Goal: Transaction & Acquisition: Subscribe to service/newsletter

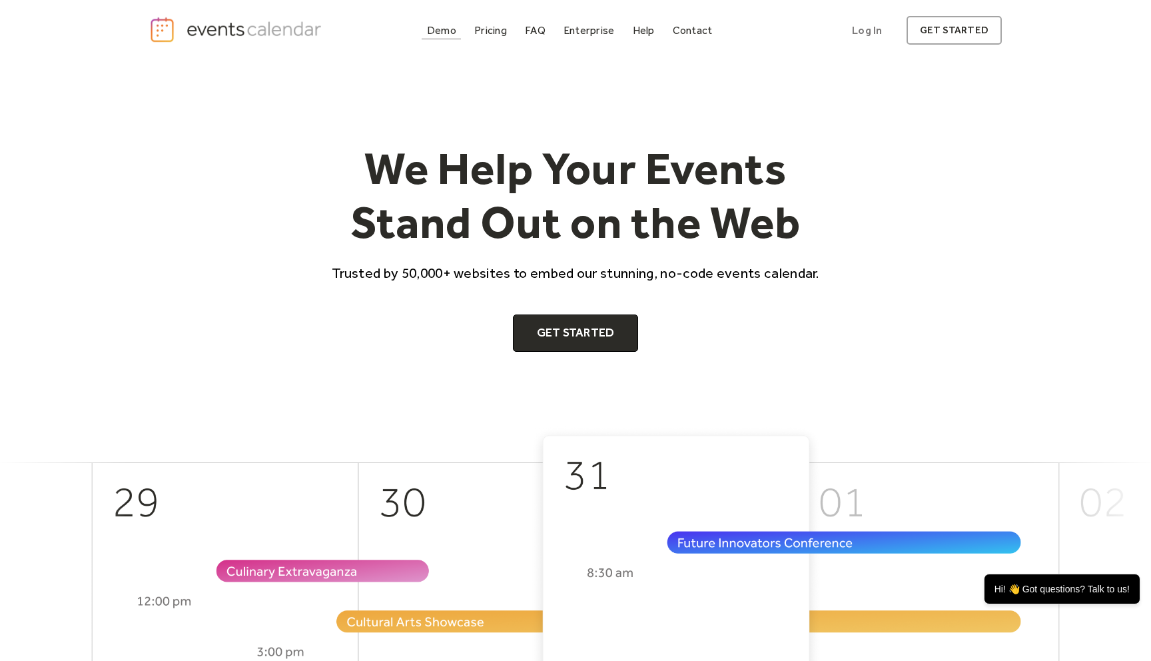
click at [446, 22] on link "Demo" at bounding box center [442, 30] width 40 height 18
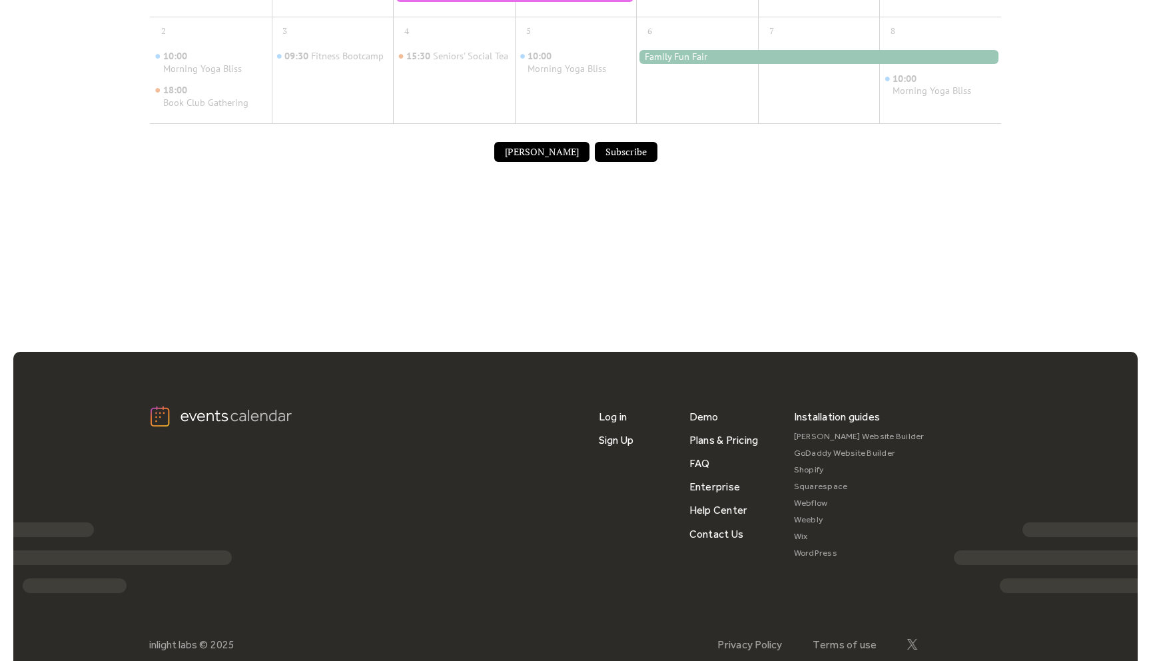
scroll to position [882, 0]
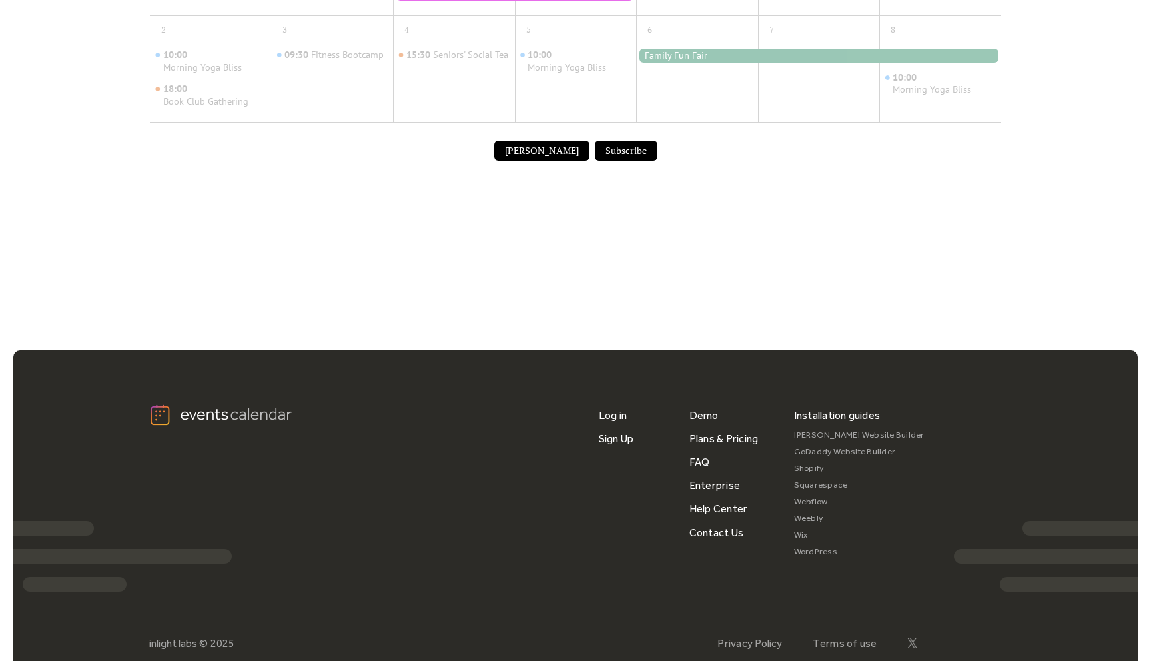
click at [512, 161] on button "Submit Event" at bounding box center [541, 151] width 95 height 20
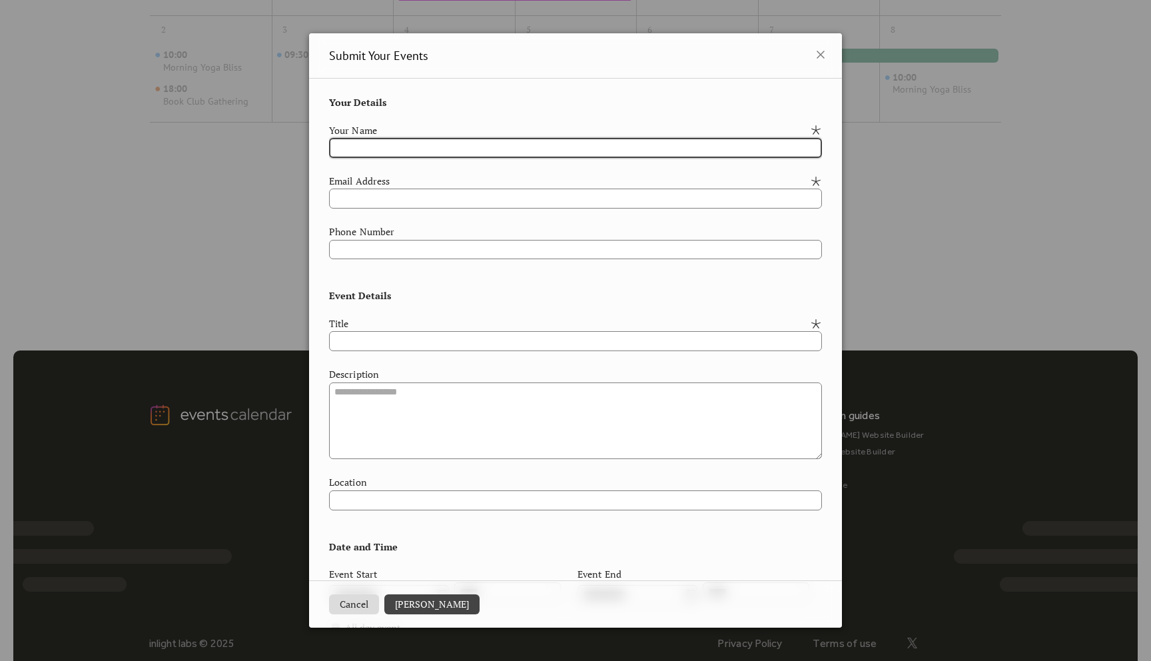
click at [214, 256] on div "**********" at bounding box center [575, 330] width 1151 height 661
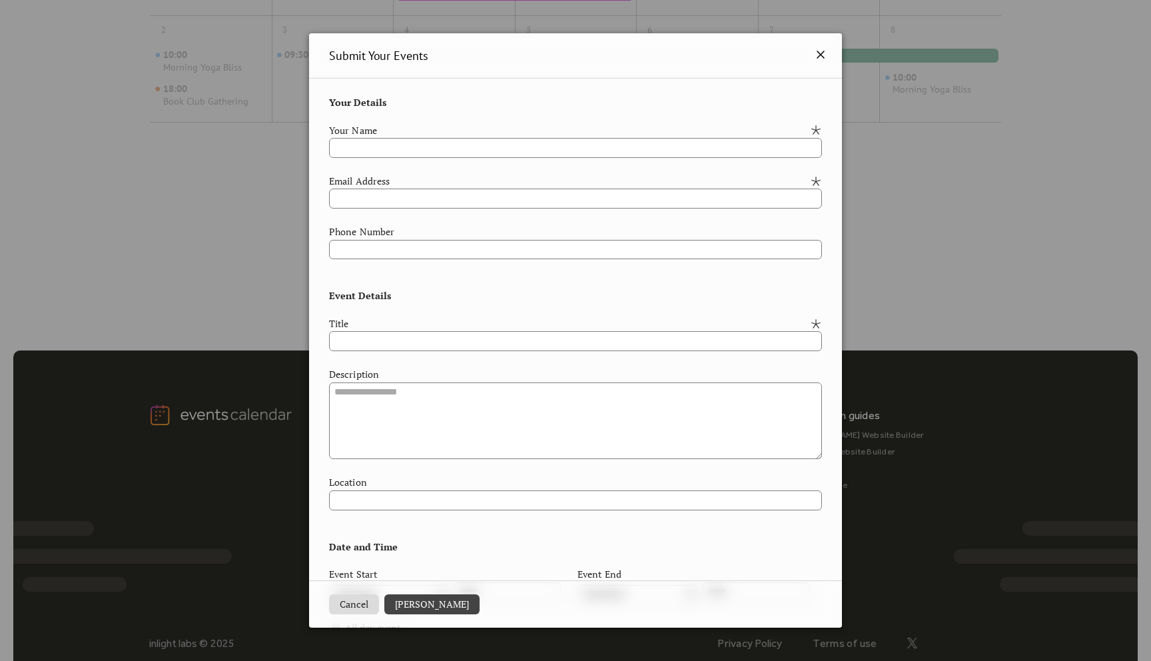
click at [813, 49] on icon at bounding box center [821, 55] width 16 height 16
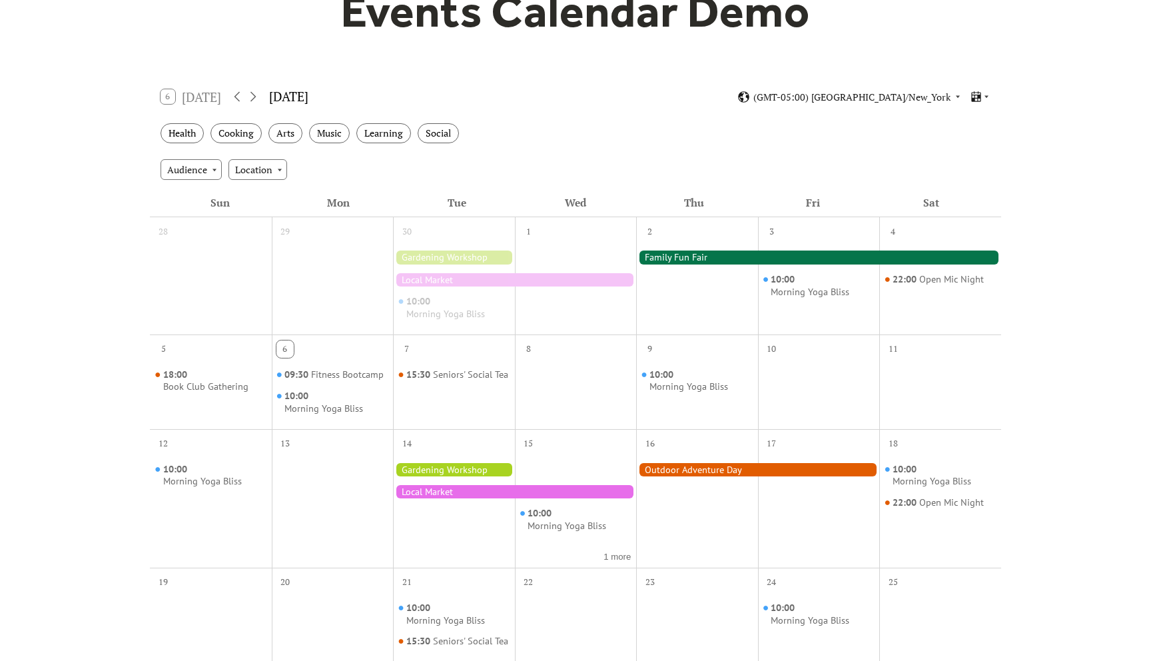
scroll to position [151, 0]
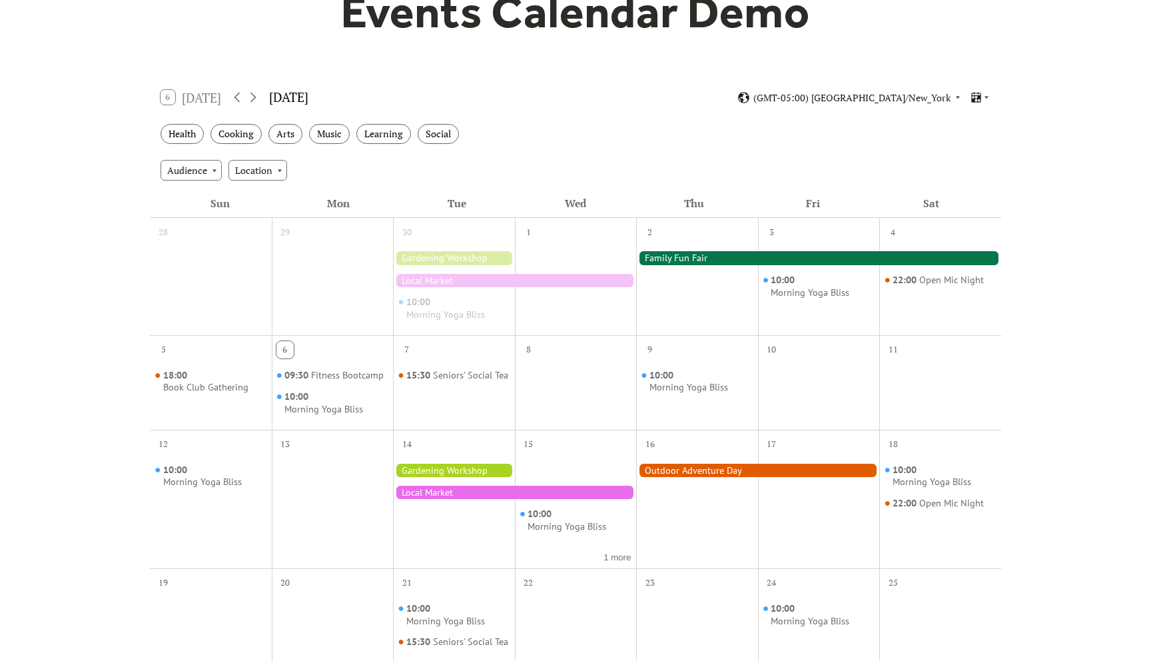
click at [733, 258] on div at bounding box center [818, 257] width 365 height 13
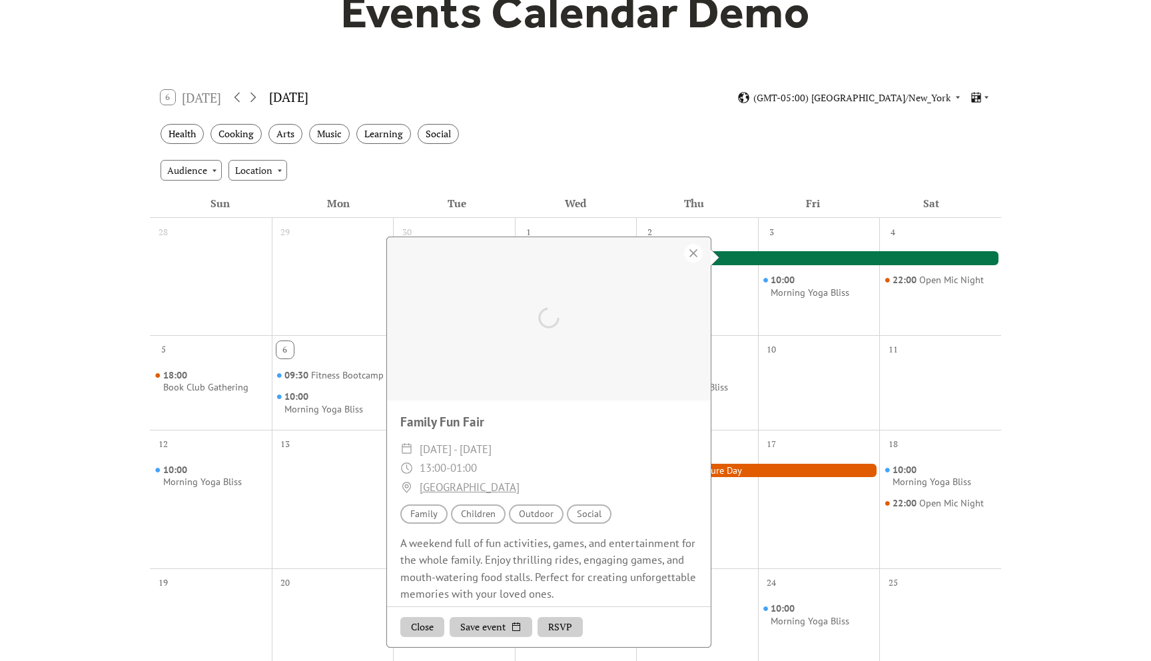
click at [735, 258] on div at bounding box center [818, 257] width 365 height 13
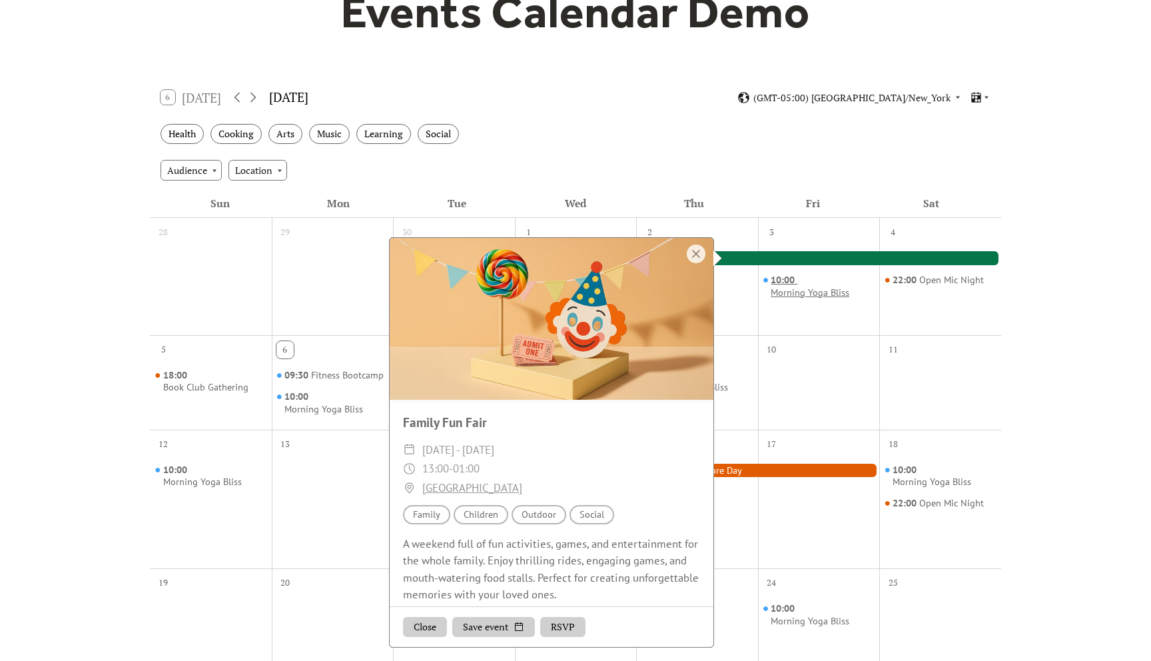
click at [779, 293] on div "Morning Yoga Bliss" at bounding box center [810, 292] width 79 height 13
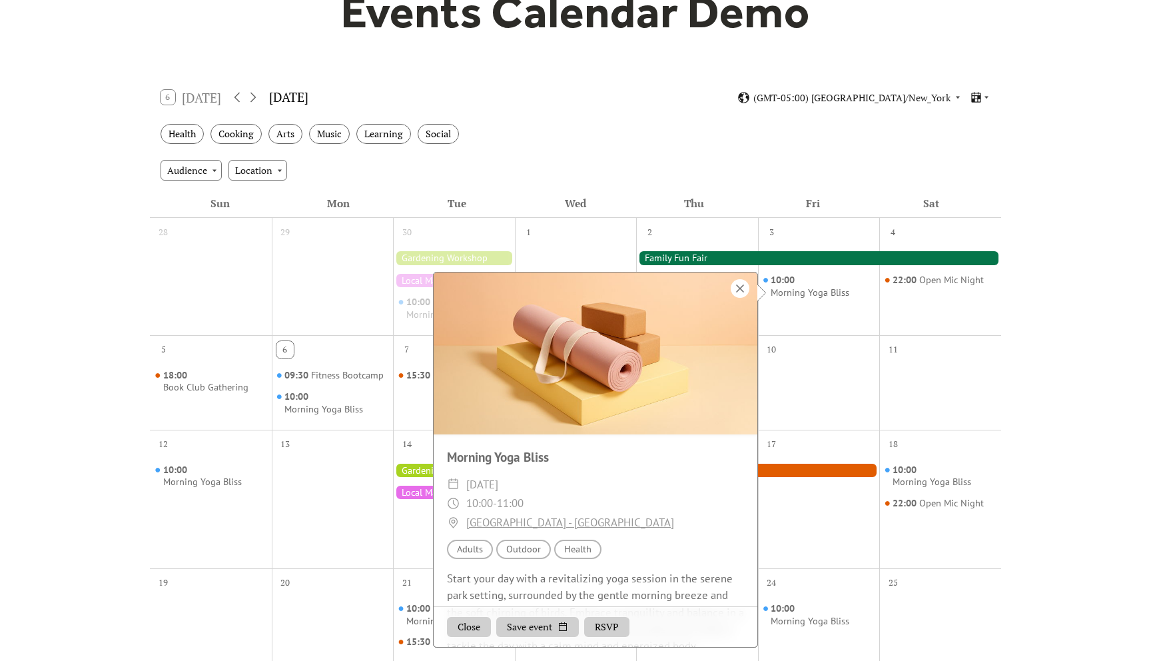
click at [737, 288] on div at bounding box center [740, 288] width 19 height 19
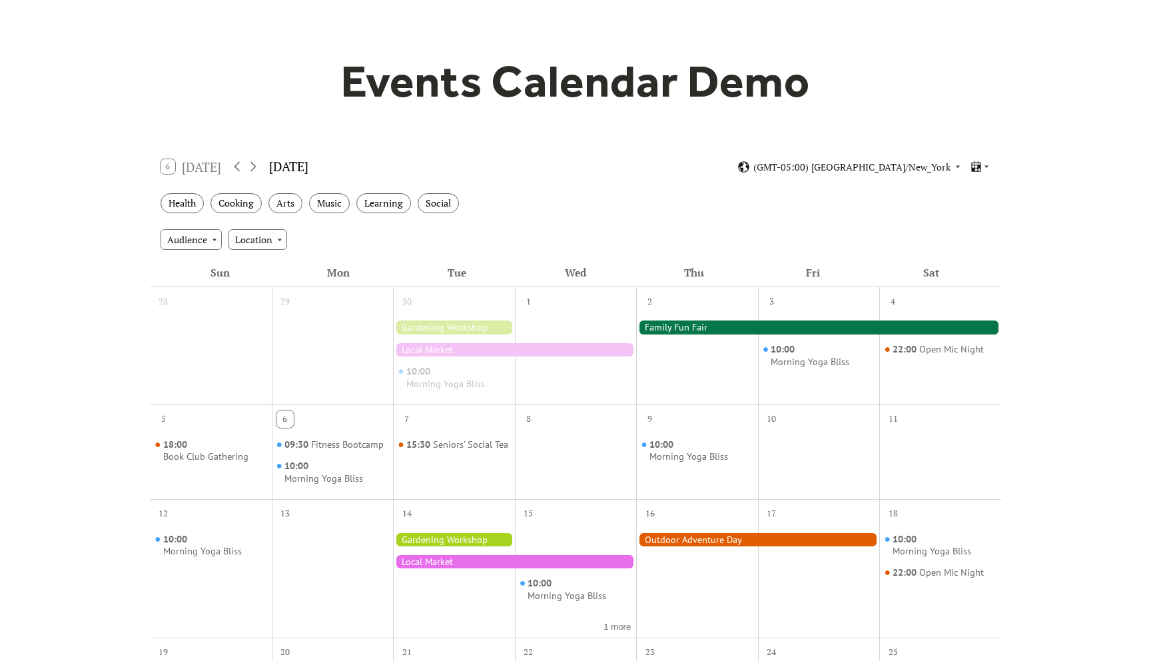
scroll to position [49, 0]
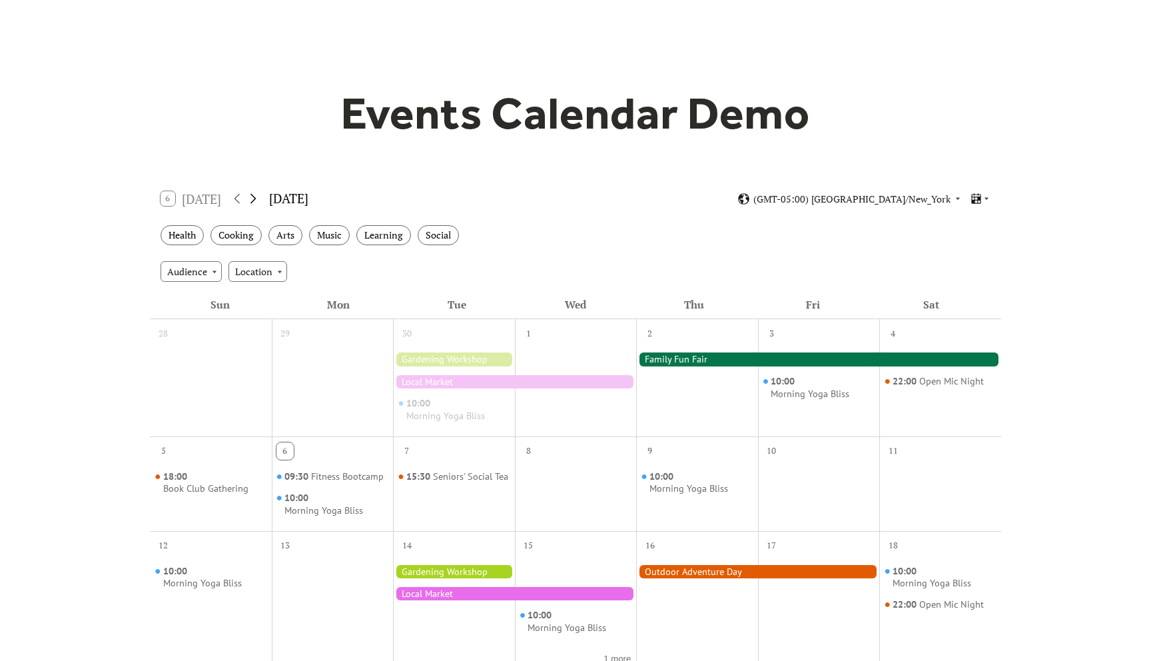
click at [255, 202] on icon at bounding box center [253, 199] width 16 height 16
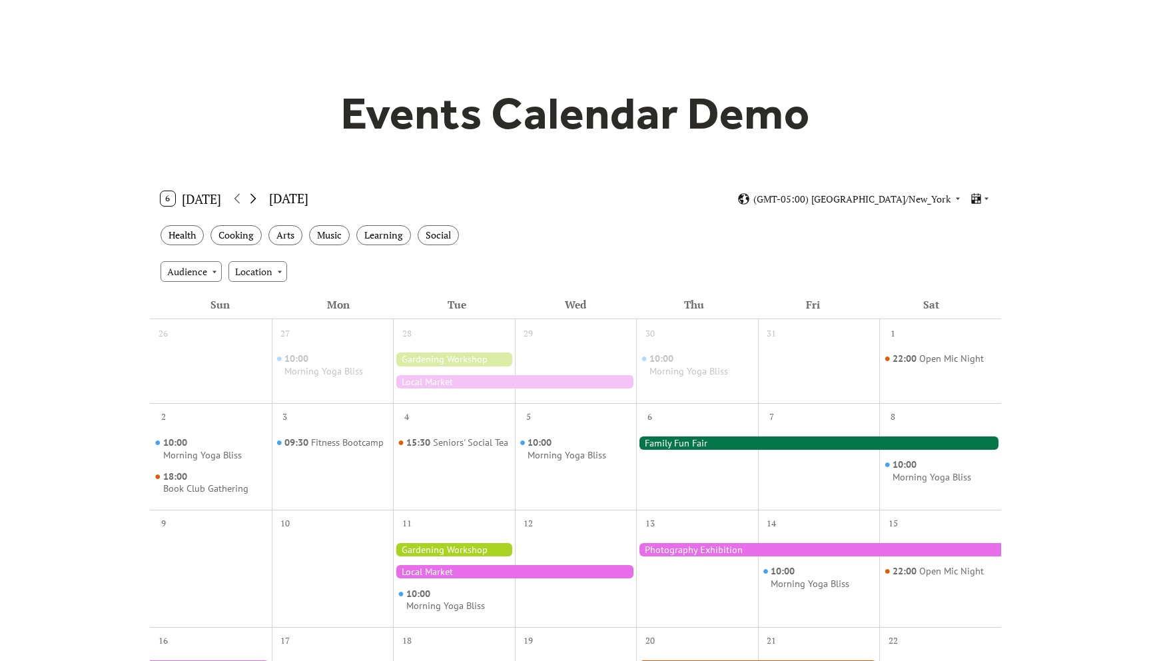
click at [260, 197] on icon at bounding box center [253, 199] width 16 height 16
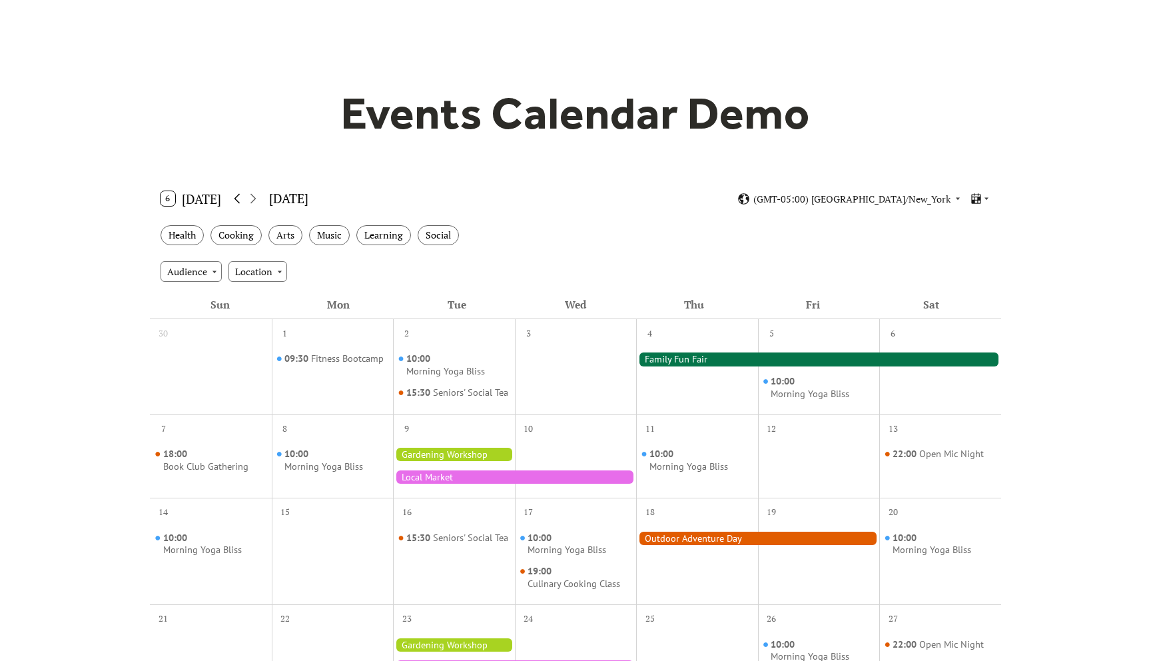
click at [238, 194] on icon at bounding box center [237, 199] width 16 height 16
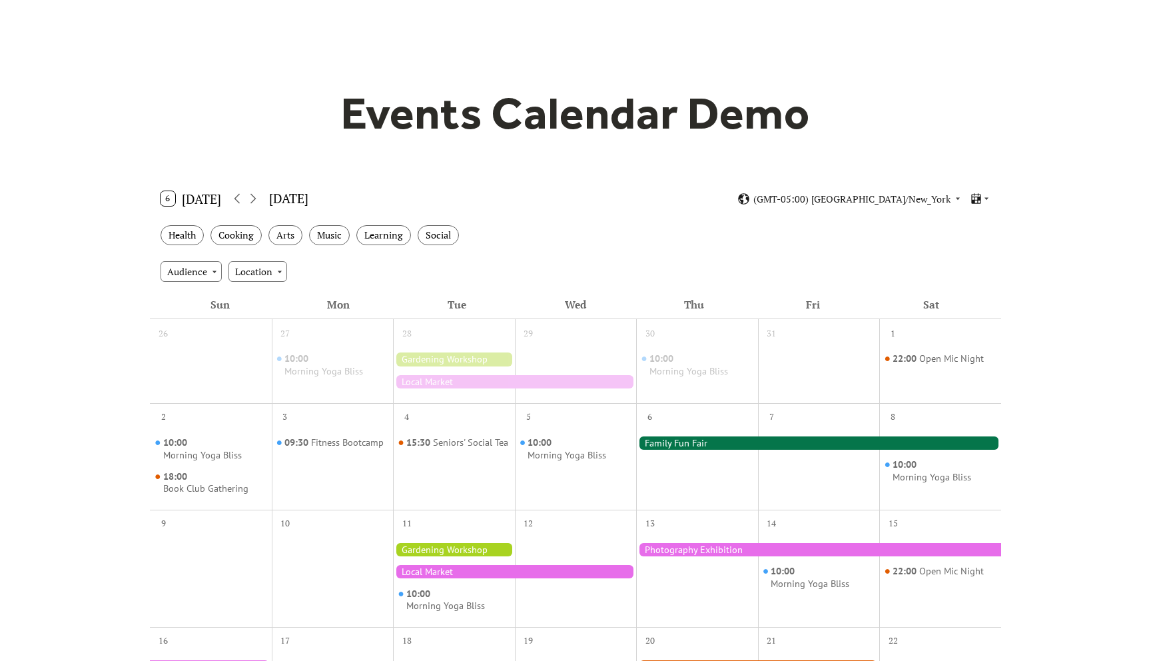
click at [486, 568] on div at bounding box center [514, 571] width 243 height 13
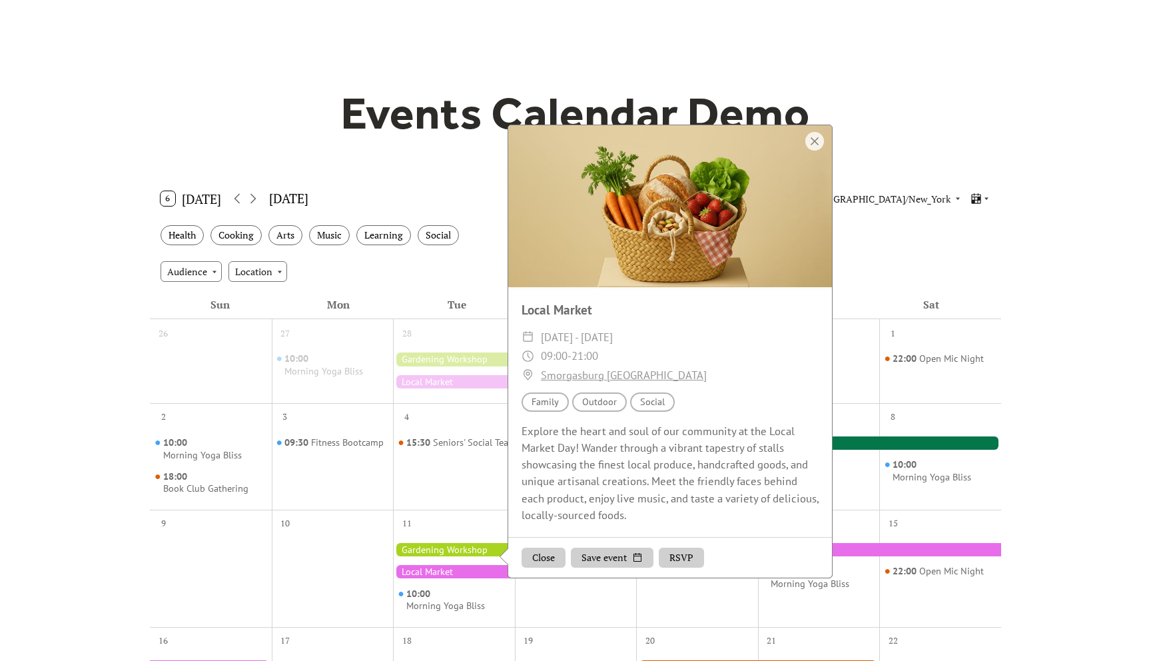
click at [449, 486] on div "15:30 Seniors' Social Tea" at bounding box center [454, 465] width 122 height 75
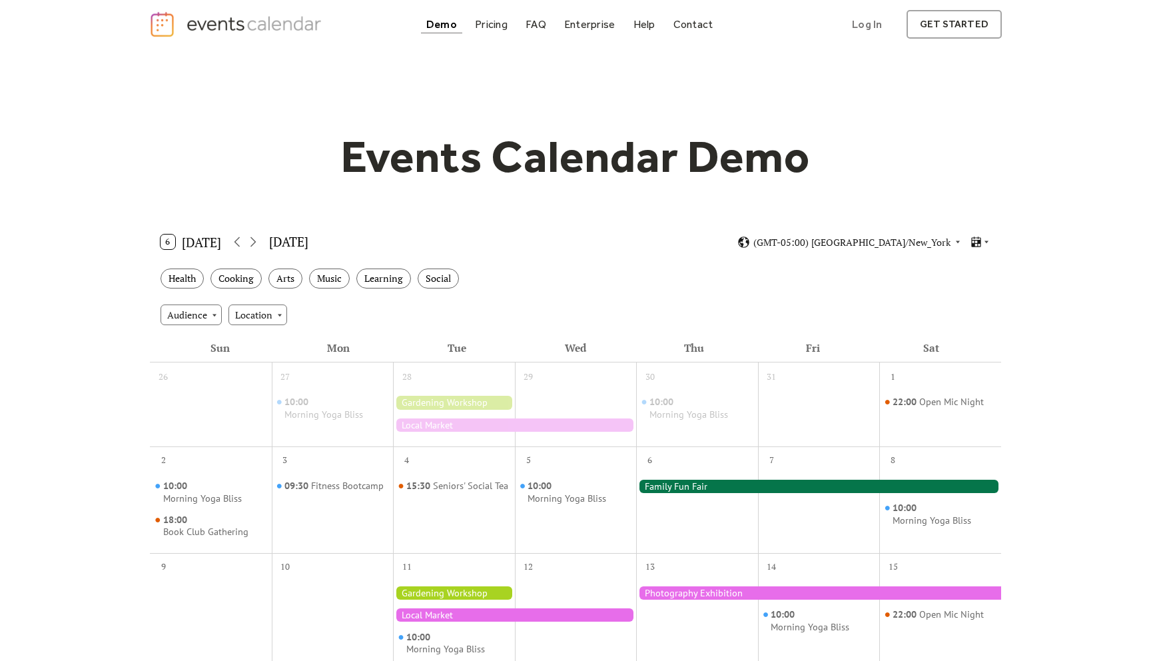
scroll to position [0, 0]
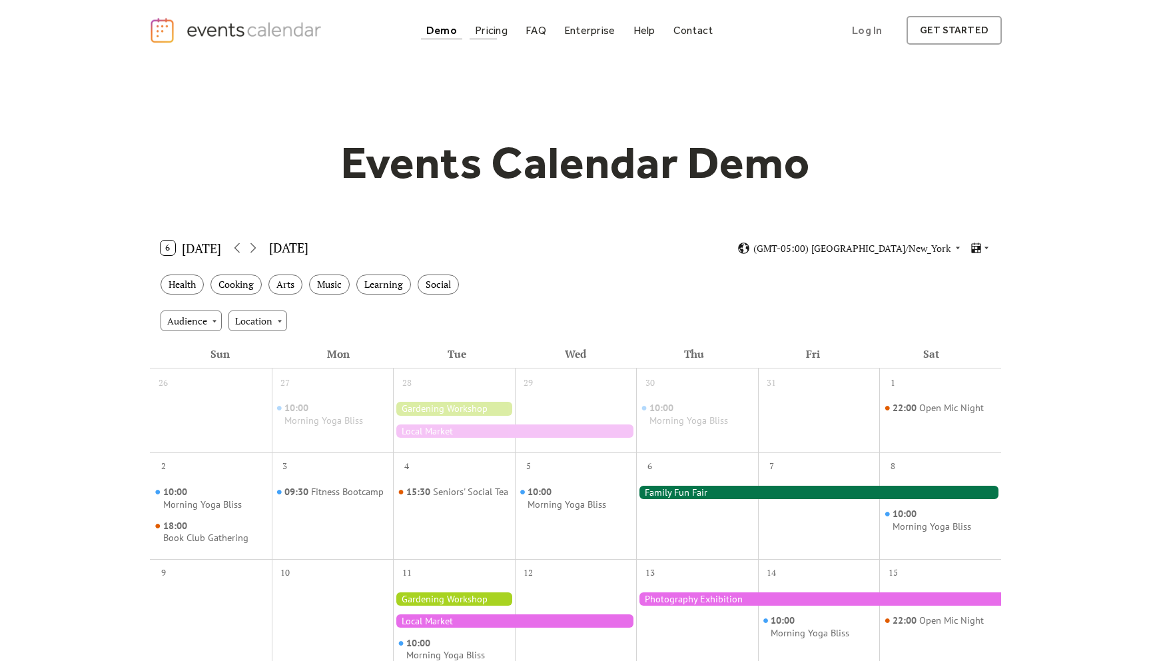
click at [494, 29] on div "Pricing" at bounding box center [491, 30] width 33 height 7
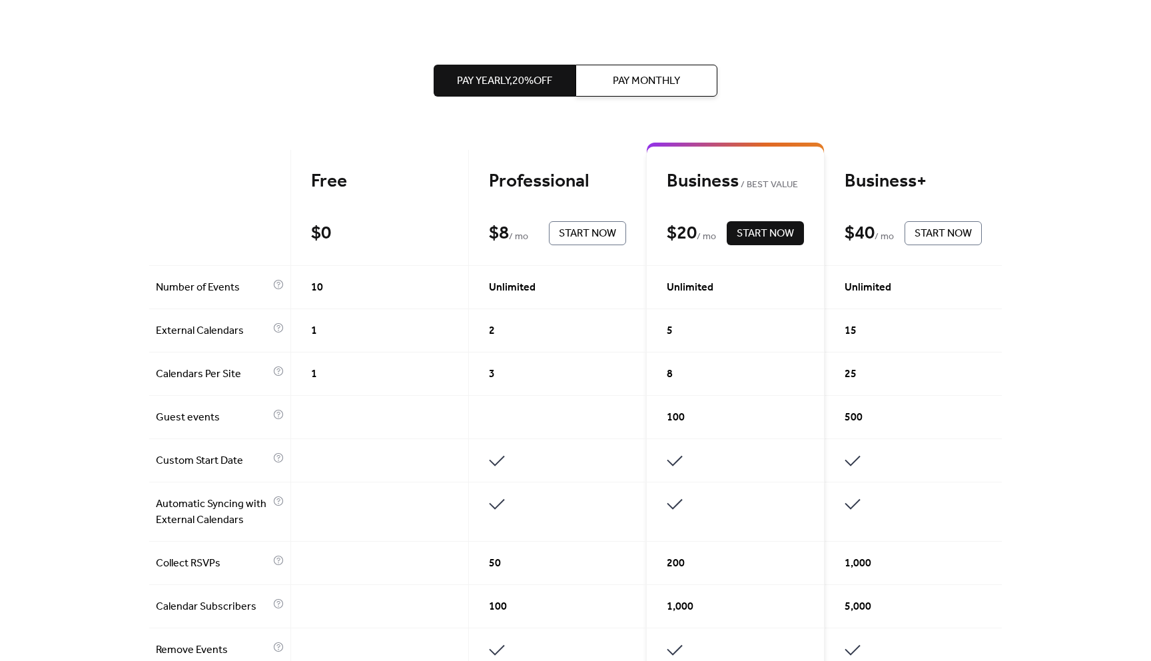
scroll to position [242, 0]
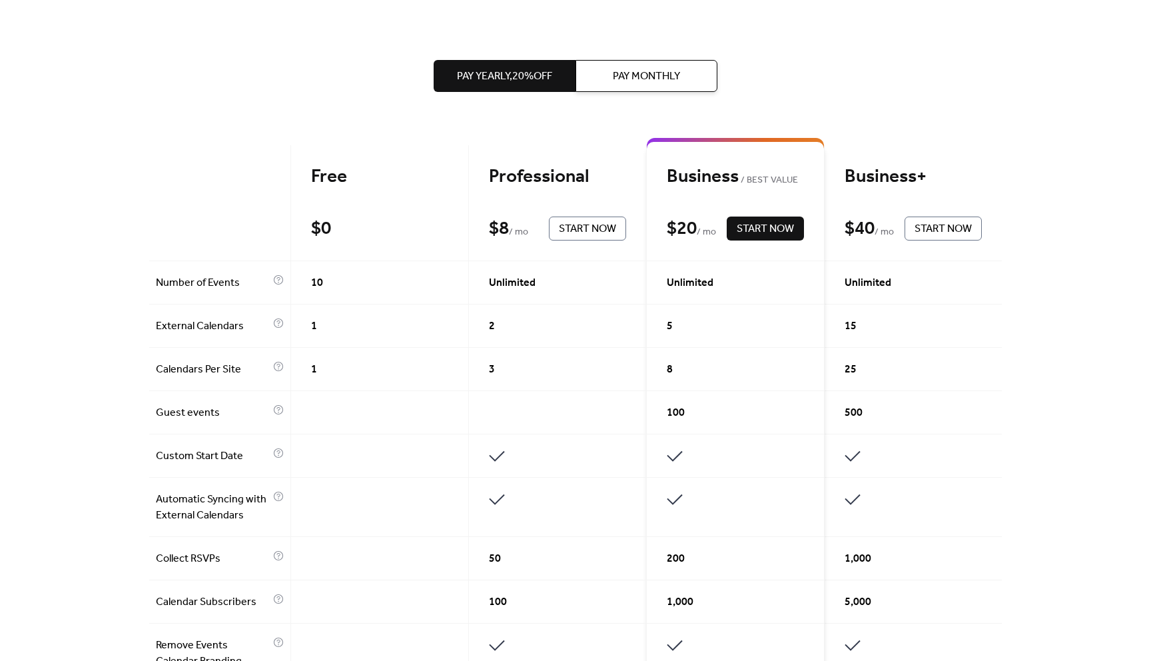
click at [598, 63] on button "Pay Monthly" at bounding box center [647, 76] width 142 height 32
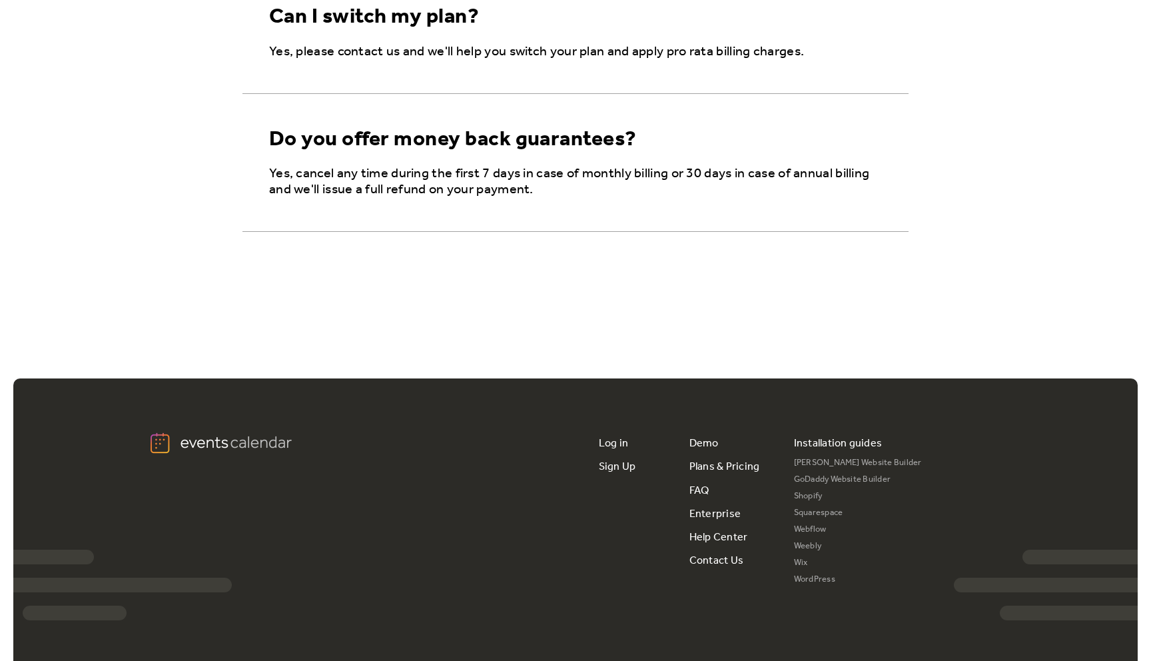
scroll to position [2331, 0]
